Goal: Subscribe to service/newsletter

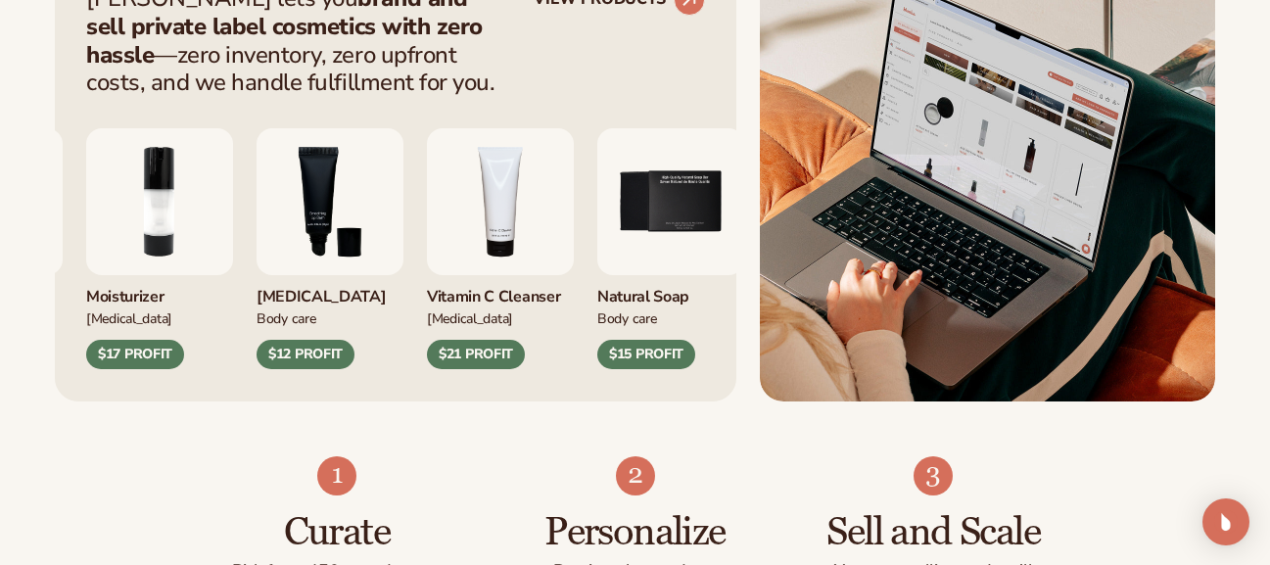
scroll to position [874, 0]
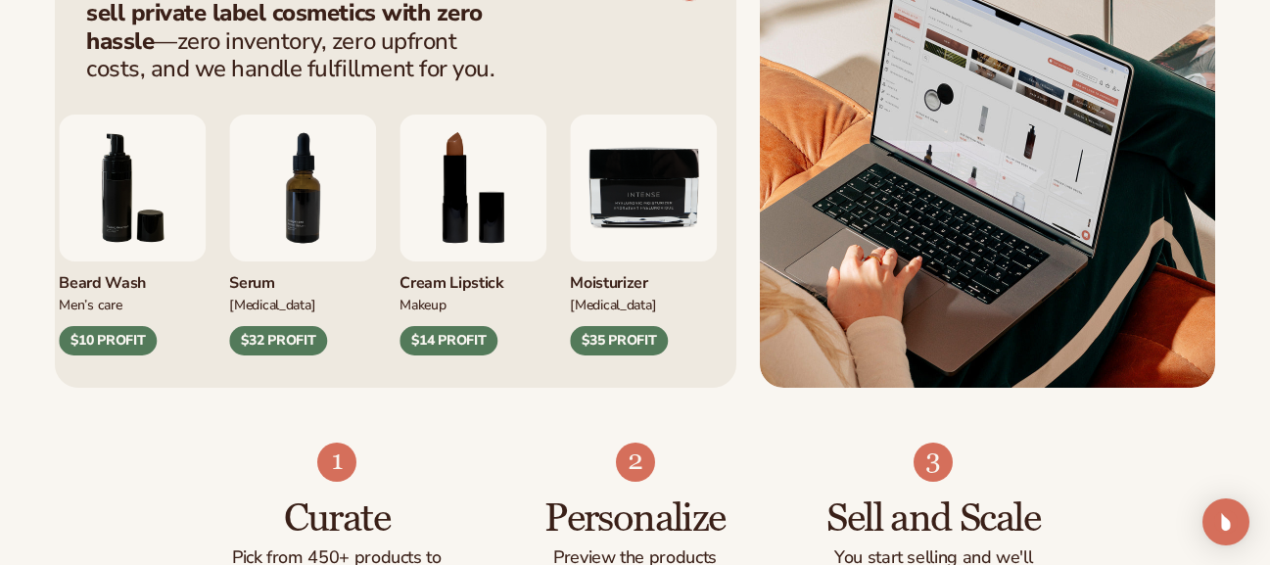
click at [441, 194] on img "8 / 9" at bounding box center [472, 188] width 147 height 147
click at [450, 209] on img "8 / 9" at bounding box center [472, 188] width 147 height 147
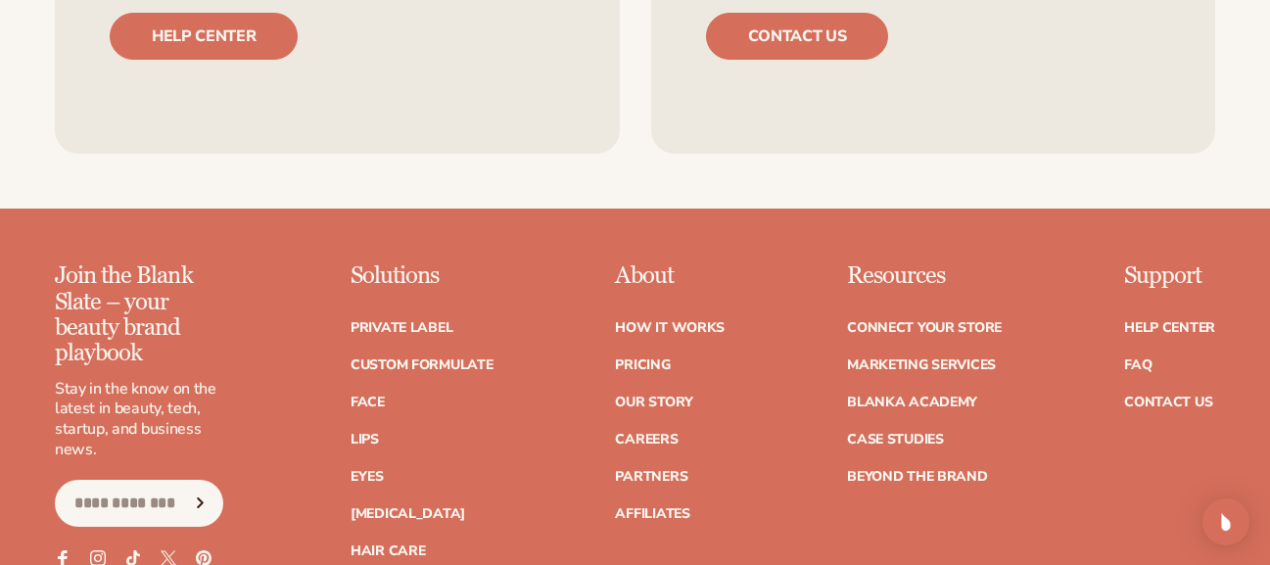
scroll to position [7276, 0]
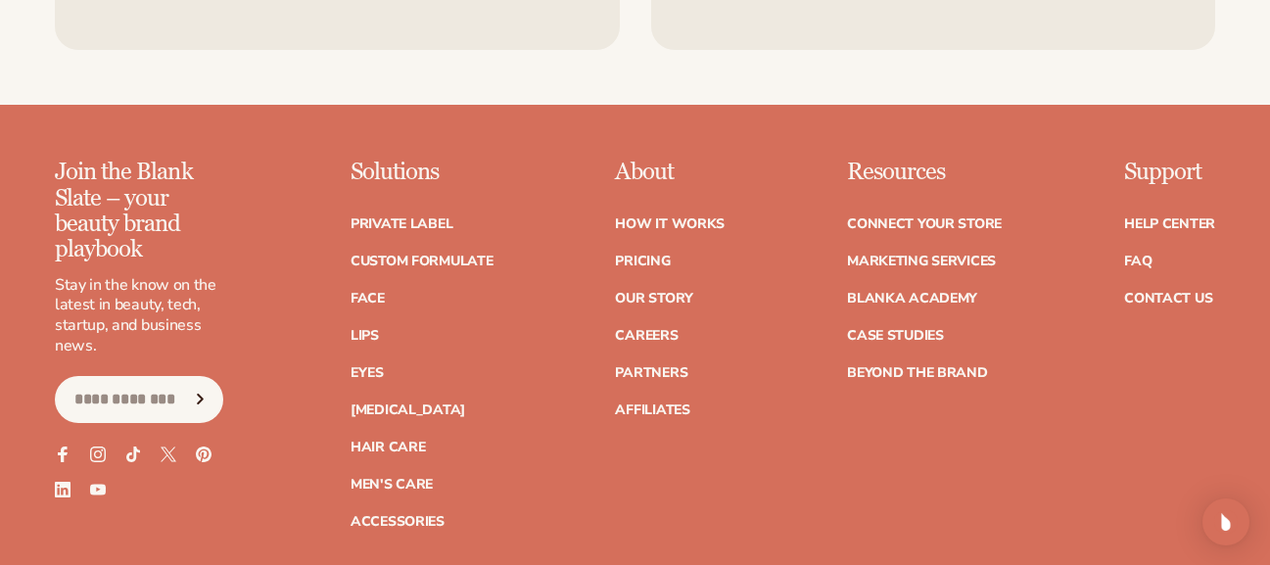
click at [161, 376] on input "Email" at bounding box center [139, 399] width 168 height 47
type input "**********"
click at [179, 376] on button "Subscribe" at bounding box center [200, 399] width 43 height 47
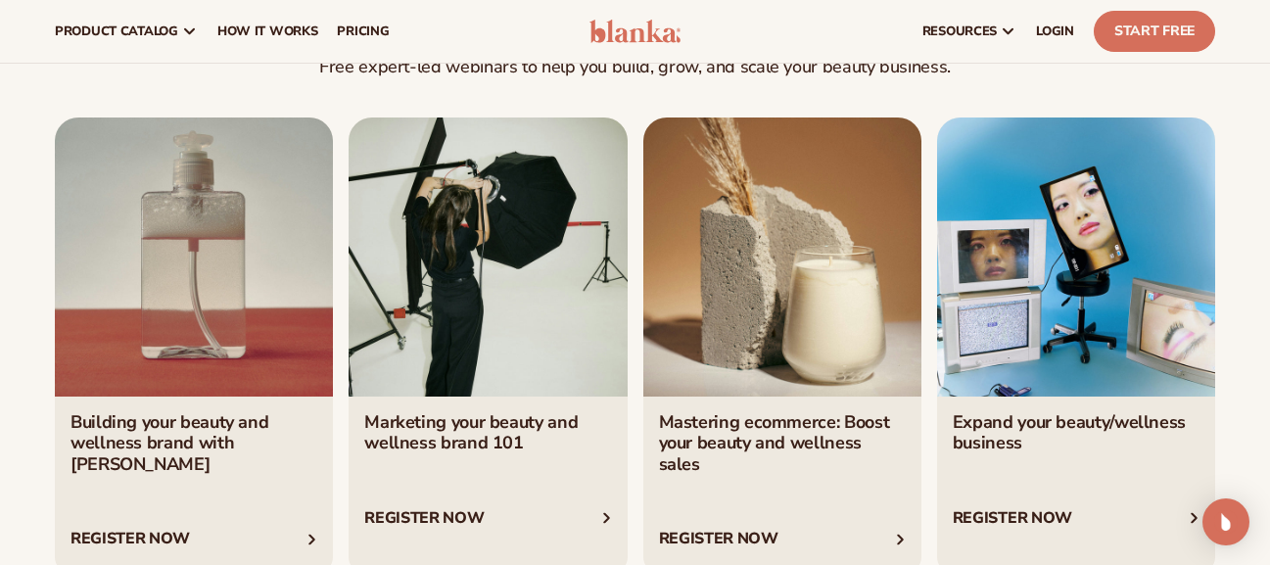
scroll to position [6201, 0]
